Goal: Task Accomplishment & Management: Manage account settings

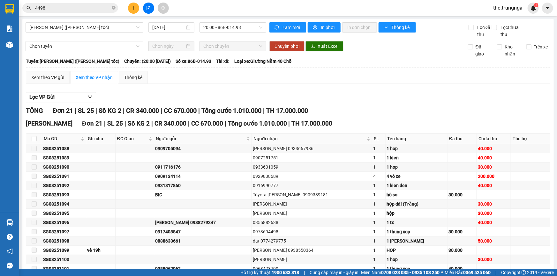
scroll to position [87, 0]
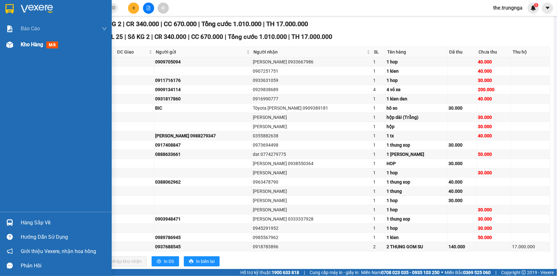
click at [34, 46] on span "Kho hàng" at bounding box center [32, 44] width 22 height 6
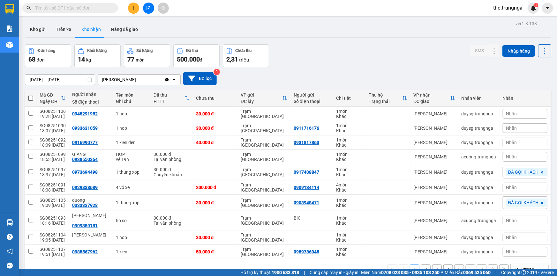
click at [45, 9] on input "text" at bounding box center [72, 7] width 75 height 7
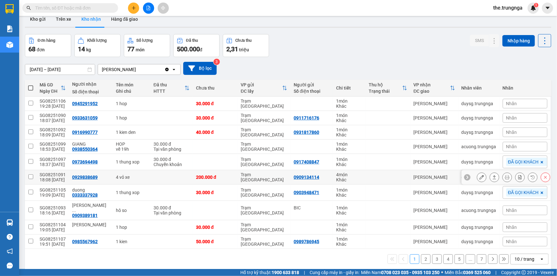
scroll to position [29, 0]
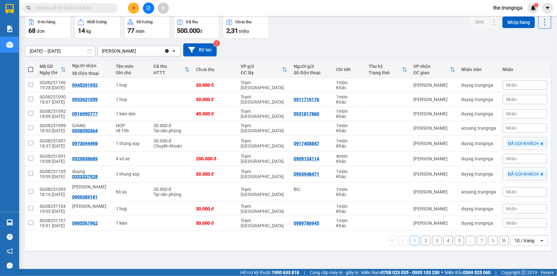
click at [422, 236] on button "2" at bounding box center [426, 241] width 10 height 10
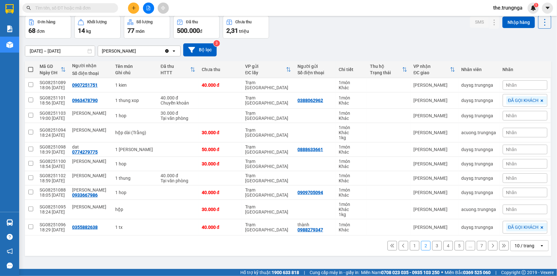
click at [432, 246] on button "3" at bounding box center [437, 246] width 10 height 10
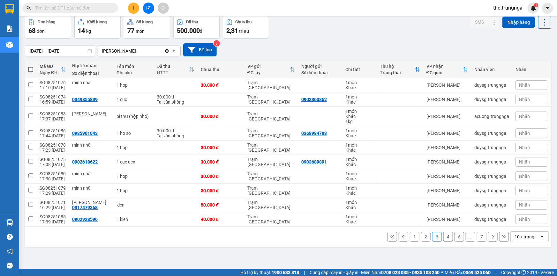
click at [446, 239] on button "4" at bounding box center [448, 237] width 10 height 10
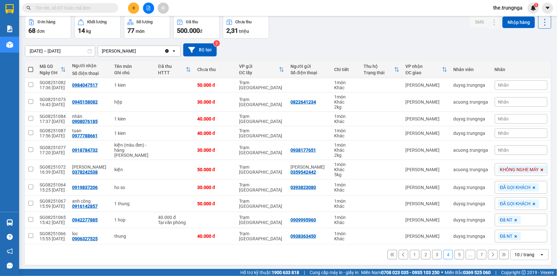
click at [457, 254] on button "5" at bounding box center [459, 255] width 10 height 10
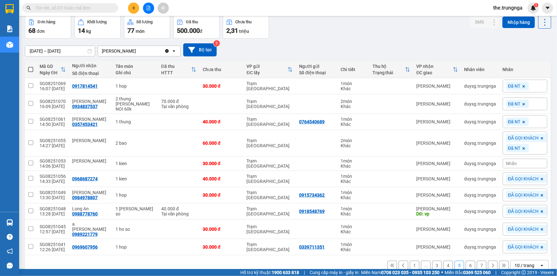
click at [56, 9] on input "text" at bounding box center [72, 7] width 75 height 7
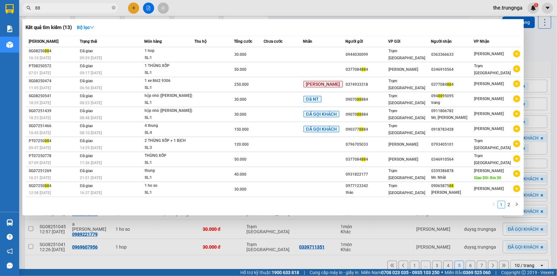
type input "8"
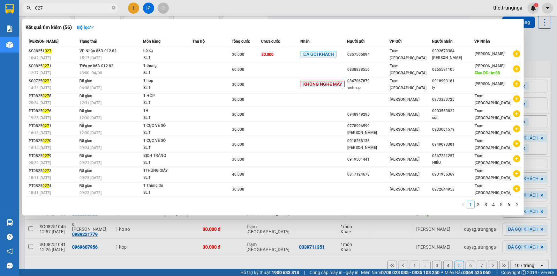
type input "027"
click at [544, 40] on div at bounding box center [278, 138] width 557 height 276
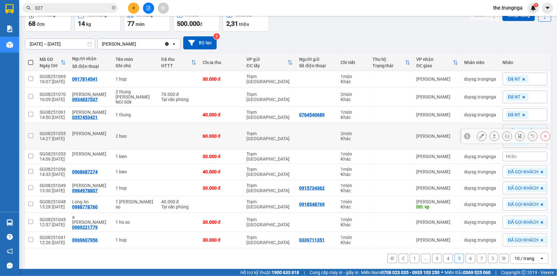
scroll to position [37, 0]
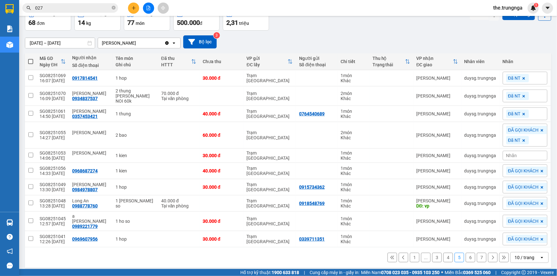
click at [411, 254] on button "1" at bounding box center [415, 258] width 10 height 10
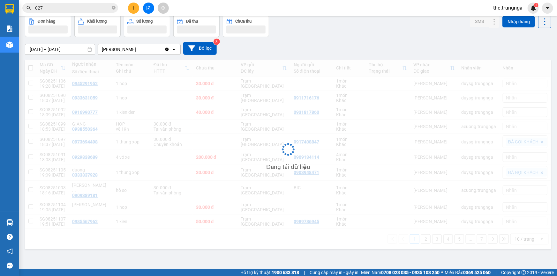
scroll to position [29, 0]
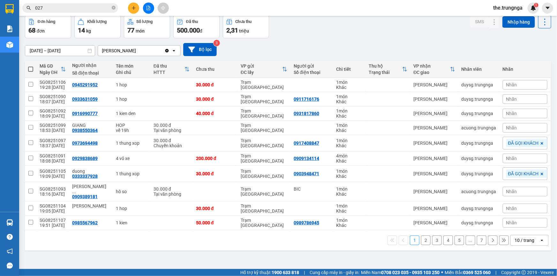
click at [424, 236] on button "2" at bounding box center [426, 241] width 10 height 10
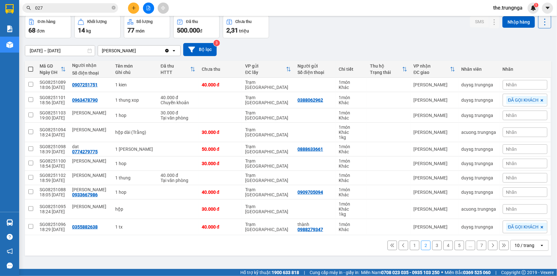
click at [457, 247] on button "5" at bounding box center [459, 246] width 10 height 10
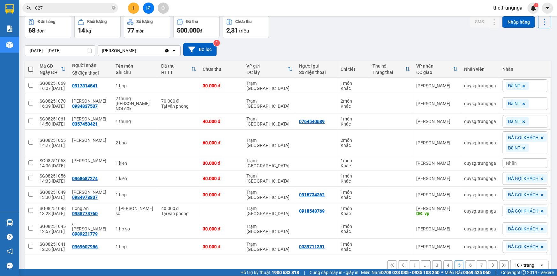
click at [466, 262] on button "6" at bounding box center [471, 266] width 10 height 10
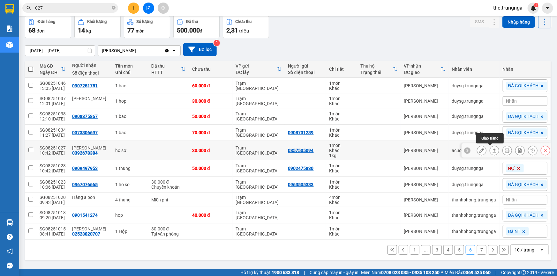
click at [493, 152] on icon at bounding box center [495, 151] width 4 height 4
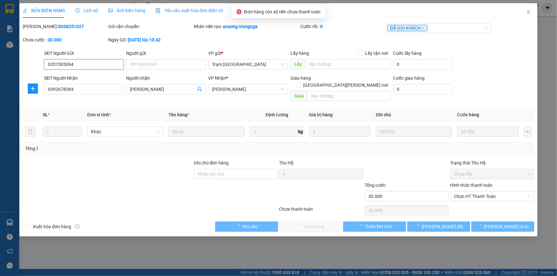
type input "0357505094"
type input "0392678384"
type input "[PERSON_NAME]"
type input "30.000"
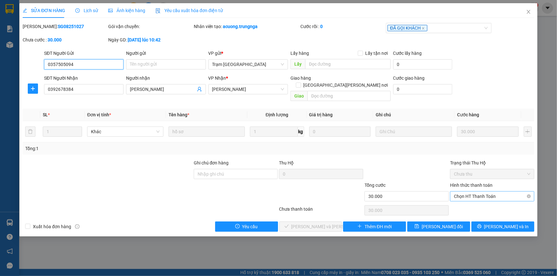
click at [477, 192] on span "Chọn HT Thanh Toán" at bounding box center [492, 197] width 77 height 10
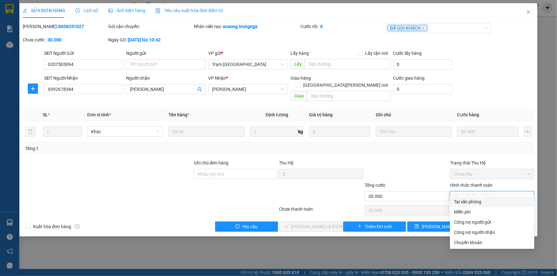
click at [479, 203] on div "Tại văn phòng" at bounding box center [492, 202] width 77 height 7
type input "0"
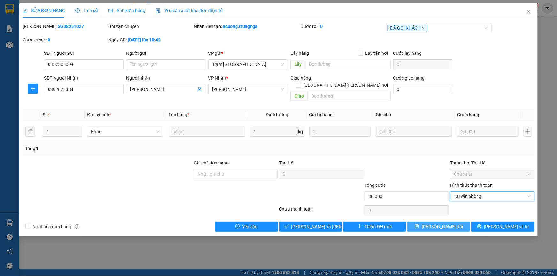
click at [421, 222] on button "[PERSON_NAME] đổi" at bounding box center [438, 227] width 63 height 10
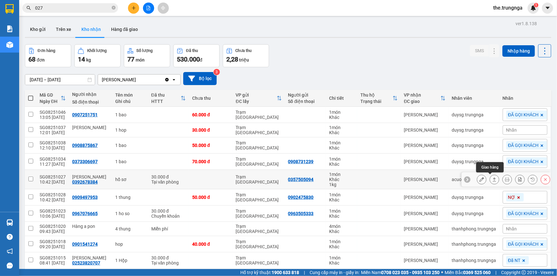
click at [492, 181] on icon at bounding box center [494, 179] width 4 height 4
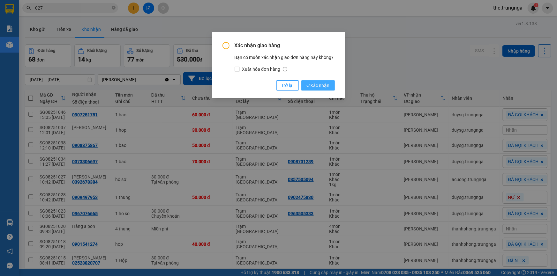
click at [323, 83] on span "Xác nhận" at bounding box center [317, 85] width 23 height 7
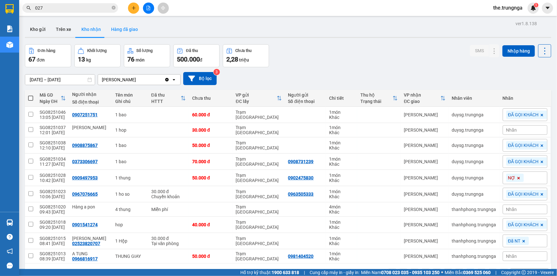
click at [113, 26] on button "Hàng đã giao" at bounding box center [124, 29] width 37 height 15
